Goal: Task Accomplishment & Management: Manage account settings

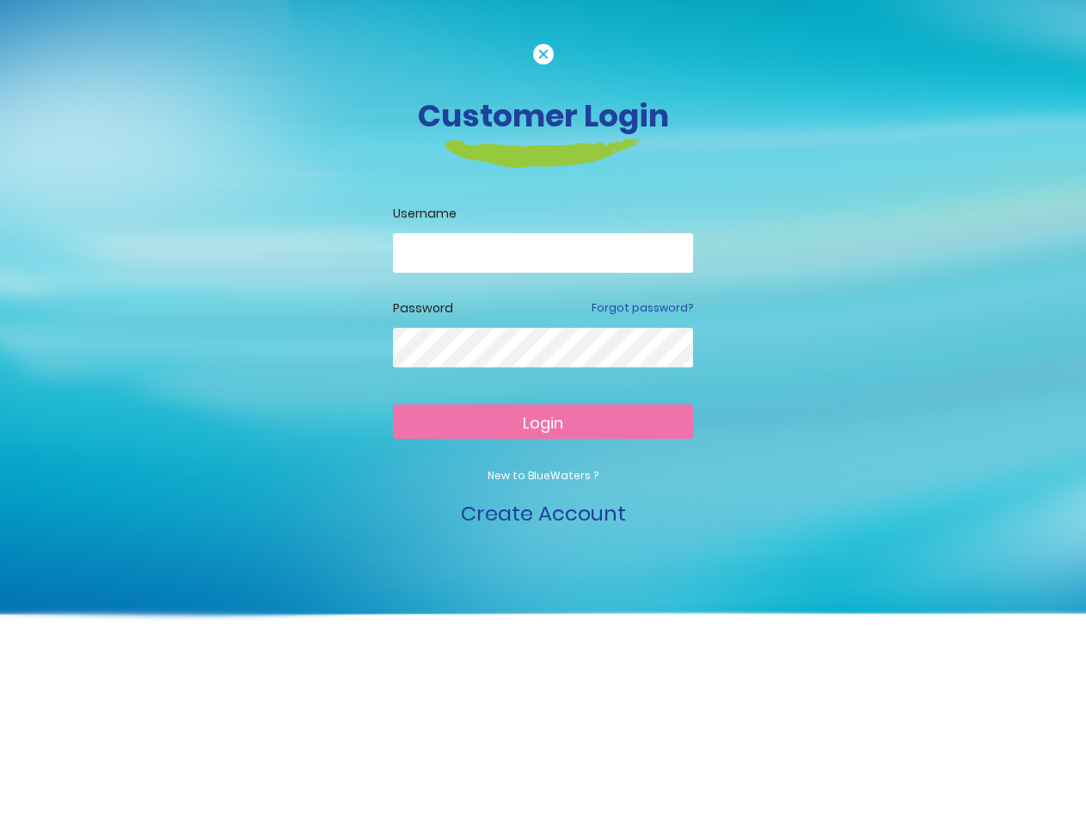
click at [543, 413] on span "Login" at bounding box center [543, 423] width 40 height 22
